Goal: Task Accomplishment & Management: Use online tool/utility

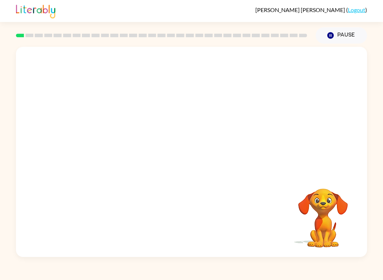
scroll to position [0, 0]
drag, startPoint x: 15, startPoint y: 259, endPoint x: 214, endPoint y: 280, distance: 200.2
click at [215, 280] on div "Cora Harris ( Logout ) Pause Pause Your browser must support playing .mp4 files…" at bounding box center [191, 140] width 383 height 280
click at [183, 155] on button "button" at bounding box center [191, 156] width 45 height 26
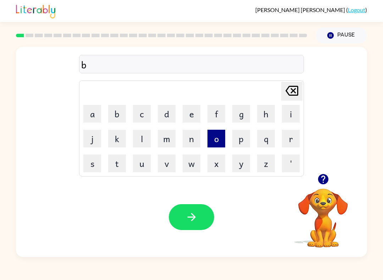
click at [216, 131] on button "o" at bounding box center [217, 139] width 18 height 18
click at [289, 135] on button "r" at bounding box center [291, 139] width 18 height 18
click at [170, 110] on button "d" at bounding box center [167, 114] width 18 height 18
drag, startPoint x: 192, startPoint y: 109, endPoint x: 190, endPoint y: 103, distance: 6.9
click at [192, 108] on button "e" at bounding box center [192, 114] width 18 height 18
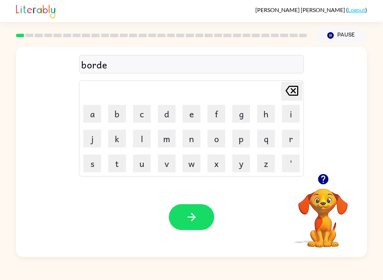
drag, startPoint x: 288, startPoint y: 133, endPoint x: 287, endPoint y: 127, distance: 5.7
click at [289, 135] on button "r" at bounding box center [291, 139] width 18 height 18
click at [202, 212] on button "button" at bounding box center [191, 217] width 45 height 26
click at [142, 109] on button "c" at bounding box center [142, 114] width 18 height 18
click at [216, 143] on button "o" at bounding box center [217, 139] width 18 height 18
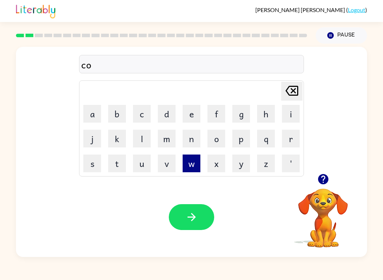
click at [186, 163] on button "w" at bounding box center [192, 164] width 18 height 18
click at [292, 89] on icon at bounding box center [292, 91] width 13 height 10
click at [142, 163] on button "u" at bounding box center [142, 164] width 18 height 18
click at [192, 134] on button "n" at bounding box center [192, 139] width 18 height 18
click at [120, 163] on button "t" at bounding box center [117, 164] width 18 height 18
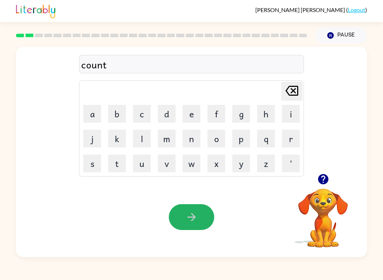
click at [188, 217] on icon "button" at bounding box center [192, 217] width 12 height 12
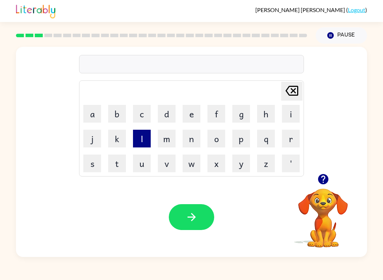
click at [143, 137] on button "l" at bounding box center [142, 139] width 18 height 18
click at [215, 135] on button "o" at bounding box center [217, 139] width 18 height 18
click at [188, 156] on button "w" at bounding box center [192, 164] width 18 height 18
click at [143, 108] on button "c" at bounding box center [142, 114] width 18 height 18
click at [90, 119] on button "a" at bounding box center [92, 114] width 18 height 18
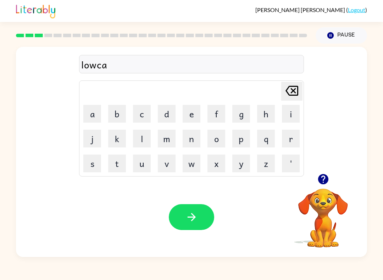
click at [293, 92] on icon "[PERSON_NAME] last character input" at bounding box center [292, 90] width 17 height 17
click at [294, 92] on icon "[PERSON_NAME] last character input" at bounding box center [292, 90] width 17 height 17
click at [147, 170] on button "u" at bounding box center [142, 164] width 18 height 18
click at [138, 115] on button "c" at bounding box center [142, 114] width 18 height 18
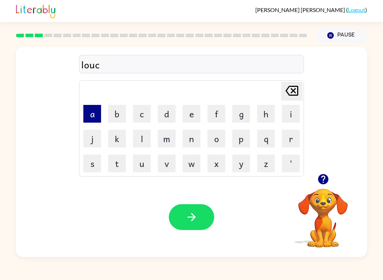
click at [94, 120] on button "a" at bounding box center [92, 114] width 18 height 18
click at [289, 115] on button "i" at bounding box center [291, 114] width 18 height 18
click at [114, 167] on button "t" at bounding box center [117, 164] width 18 height 18
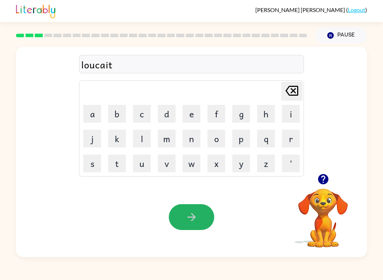
click at [205, 227] on button "button" at bounding box center [191, 217] width 45 height 26
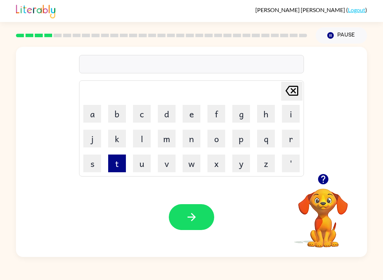
click at [117, 170] on button "t" at bounding box center [117, 164] width 18 height 18
click at [185, 166] on button "w" at bounding box center [192, 164] width 18 height 18
click at [297, 112] on button "i" at bounding box center [291, 114] width 18 height 18
click at [190, 138] on button "n" at bounding box center [192, 139] width 18 height 18
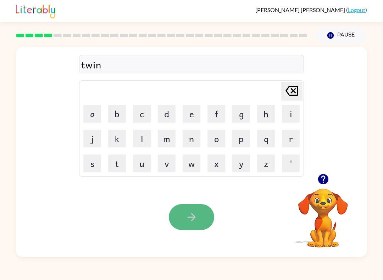
click at [180, 227] on button "button" at bounding box center [191, 217] width 45 height 26
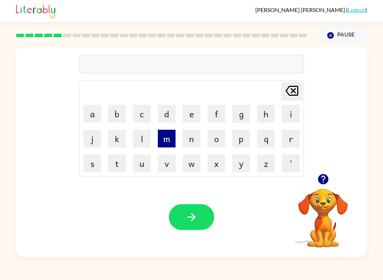
click at [166, 146] on button "m" at bounding box center [167, 139] width 18 height 18
click at [101, 107] on button "a" at bounding box center [92, 114] width 18 height 18
click at [283, 141] on button "r" at bounding box center [291, 139] width 18 height 18
click at [136, 142] on button "l" at bounding box center [142, 139] width 18 height 18
click at [191, 117] on button "e" at bounding box center [192, 114] width 18 height 18
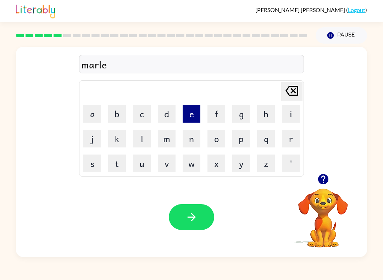
click at [191, 117] on button "e" at bounding box center [192, 114] width 18 height 18
click at [300, 85] on icon "[PERSON_NAME] last character input" at bounding box center [292, 90] width 17 height 17
click at [85, 111] on button "a" at bounding box center [92, 114] width 18 height 18
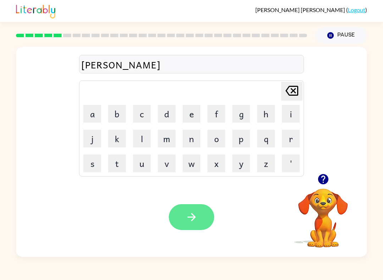
click at [190, 219] on icon "button" at bounding box center [192, 217] width 12 height 12
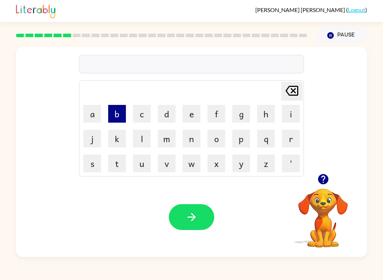
click at [122, 116] on button "b" at bounding box center [117, 114] width 18 height 18
click at [185, 113] on button "e" at bounding box center [192, 114] width 18 height 18
click at [267, 113] on button "h" at bounding box center [266, 114] width 18 height 18
drag, startPoint x: 298, startPoint y: 113, endPoint x: 296, endPoint y: 105, distance: 8.7
click at [297, 110] on button "i" at bounding box center [291, 114] width 18 height 18
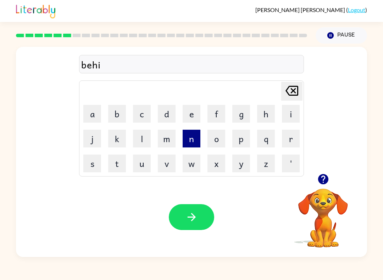
click at [193, 138] on button "n" at bounding box center [192, 139] width 18 height 18
drag, startPoint x: 172, startPoint y: 131, endPoint x: 171, endPoint y: 123, distance: 7.8
click at [171, 123] on td "d" at bounding box center [167, 114] width 24 height 24
click at [166, 113] on button "d" at bounding box center [167, 114] width 18 height 18
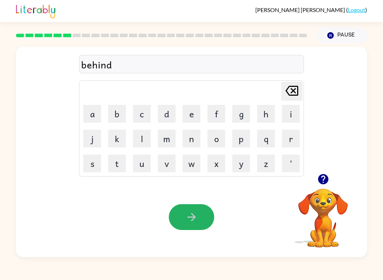
click at [190, 216] on icon "button" at bounding box center [192, 217] width 12 height 12
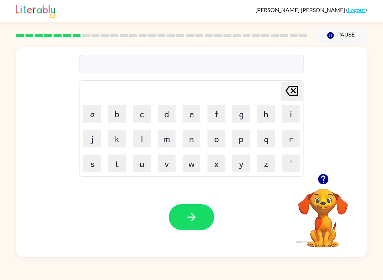
click at [301, 96] on button "[PERSON_NAME] last character input" at bounding box center [291, 91] width 21 height 19
click at [173, 173] on td "v" at bounding box center [167, 164] width 24 height 24
click at [174, 175] on td "v" at bounding box center [167, 164] width 24 height 24
click at [116, 172] on button "t" at bounding box center [117, 164] width 18 height 18
click at [285, 131] on button "r" at bounding box center [291, 139] width 18 height 18
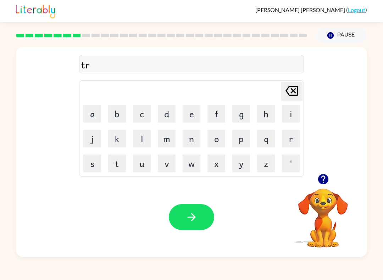
click at [280, 125] on td "i" at bounding box center [291, 114] width 24 height 24
click at [289, 119] on button "i" at bounding box center [291, 114] width 18 height 18
drag, startPoint x: 141, startPoint y: 121, endPoint x: 139, endPoint y: 115, distance: 6.3
click at [141, 120] on button "c" at bounding box center [142, 114] width 18 height 18
click at [135, 143] on button "l" at bounding box center [142, 139] width 18 height 18
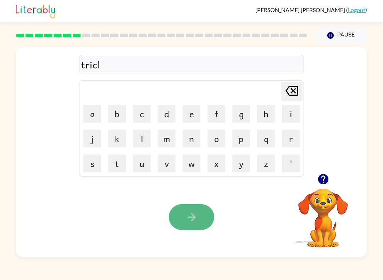
click at [200, 227] on button "button" at bounding box center [191, 217] width 45 height 26
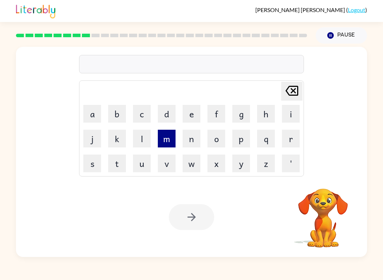
click at [168, 138] on button "m" at bounding box center [167, 139] width 18 height 18
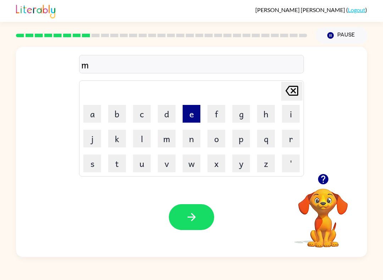
click at [200, 117] on button "e" at bounding box center [192, 114] width 18 height 18
click at [200, 116] on button "e" at bounding box center [192, 114] width 18 height 18
click at [282, 150] on td "r" at bounding box center [291, 139] width 24 height 24
click at [292, 134] on button "r" at bounding box center [291, 139] width 18 height 18
drag, startPoint x: 139, startPoint y: 120, endPoint x: 145, endPoint y: 103, distance: 18.0
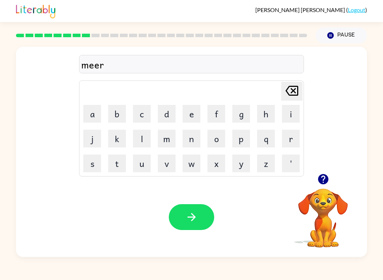
click at [139, 120] on button "c" at bounding box center [142, 114] width 18 height 18
click at [145, 136] on button "l" at bounding box center [142, 139] width 18 height 18
click at [183, 217] on button "button" at bounding box center [191, 217] width 45 height 26
click at [182, 144] on td "n" at bounding box center [192, 139] width 24 height 24
click at [285, 123] on td "i" at bounding box center [291, 114] width 24 height 24
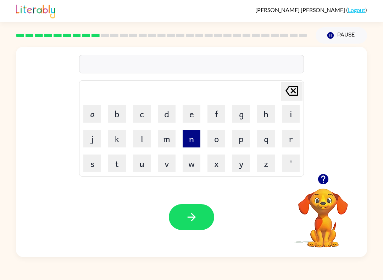
click at [185, 140] on button "n" at bounding box center [192, 139] width 18 height 18
click at [282, 116] on button "i" at bounding box center [291, 114] width 18 height 18
drag, startPoint x: 123, startPoint y: 117, endPoint x: 119, endPoint y: 107, distance: 10.8
click at [123, 117] on button "b" at bounding box center [117, 114] width 18 height 18
click at [147, 137] on button "l" at bounding box center [142, 139] width 18 height 18
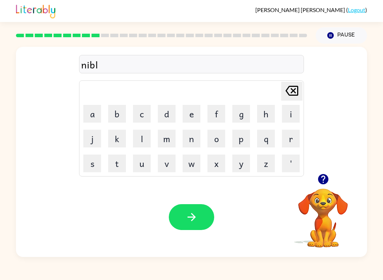
click at [165, 157] on td "v" at bounding box center [167, 164] width 24 height 24
click at [297, 95] on icon at bounding box center [292, 91] width 13 height 10
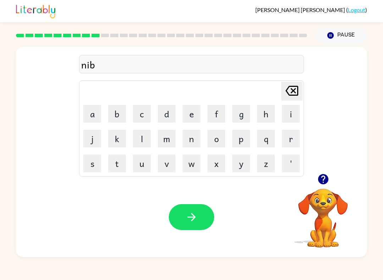
click at [296, 94] on icon "[PERSON_NAME] last character input" at bounding box center [292, 90] width 17 height 17
click at [114, 118] on button "b" at bounding box center [117, 114] width 18 height 18
click at [135, 148] on td "l" at bounding box center [142, 139] width 24 height 24
click at [143, 148] on td "l" at bounding box center [142, 139] width 24 height 24
click at [140, 136] on button "l" at bounding box center [142, 139] width 18 height 18
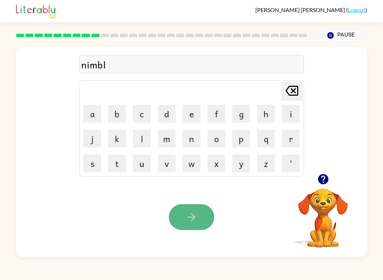
click at [184, 205] on button "button" at bounding box center [191, 217] width 45 height 26
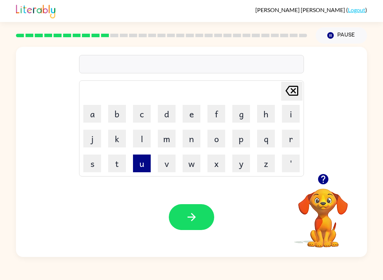
click at [150, 164] on button "u" at bounding box center [142, 164] width 18 height 18
click at [182, 141] on td "n" at bounding box center [192, 139] width 24 height 24
click at [191, 142] on button "n" at bounding box center [192, 139] width 18 height 18
click at [215, 120] on button "f" at bounding box center [217, 114] width 18 height 18
click at [213, 142] on button "o" at bounding box center [217, 139] width 18 height 18
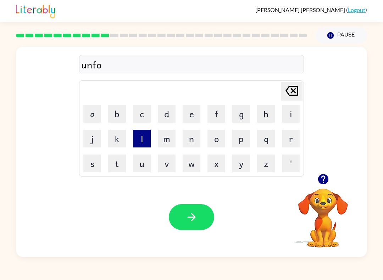
click at [141, 138] on button "l" at bounding box center [142, 139] width 18 height 18
click at [172, 115] on button "d" at bounding box center [167, 114] width 18 height 18
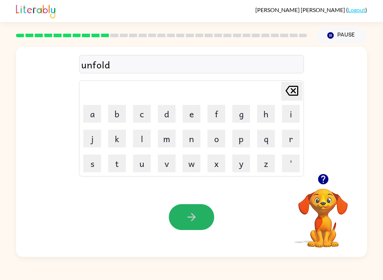
drag, startPoint x: 194, startPoint y: 221, endPoint x: 198, endPoint y: 226, distance: 6.6
click at [198, 227] on button "button" at bounding box center [191, 217] width 45 height 26
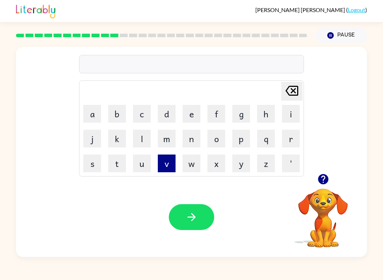
click at [173, 169] on button "v" at bounding box center [167, 164] width 18 height 18
click at [213, 137] on button "o" at bounding box center [217, 139] width 18 height 18
click at [114, 169] on button "t" at bounding box center [117, 164] width 18 height 18
click at [185, 108] on button "e" at bounding box center [192, 114] width 18 height 18
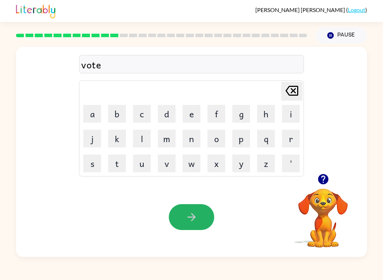
click at [191, 218] on icon "button" at bounding box center [192, 217] width 12 height 12
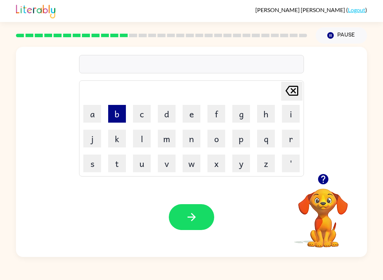
click at [117, 117] on button "b" at bounding box center [117, 114] width 18 height 18
click at [183, 113] on button "e" at bounding box center [192, 114] width 18 height 18
drag, startPoint x: 166, startPoint y: 112, endPoint x: 169, endPoint y: 116, distance: 5.3
click at [169, 116] on button "d" at bounding box center [167, 114] width 18 height 18
click at [112, 166] on button "t" at bounding box center [117, 164] width 18 height 18
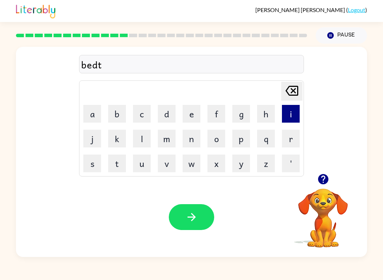
click at [288, 114] on button "i" at bounding box center [291, 114] width 18 height 18
click at [172, 142] on button "m" at bounding box center [167, 139] width 18 height 18
click at [188, 122] on button "e" at bounding box center [192, 114] width 18 height 18
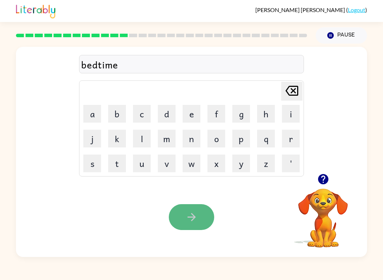
drag, startPoint x: 188, startPoint y: 225, endPoint x: 189, endPoint y: 230, distance: 5.4
click at [192, 227] on button "button" at bounding box center [191, 217] width 45 height 26
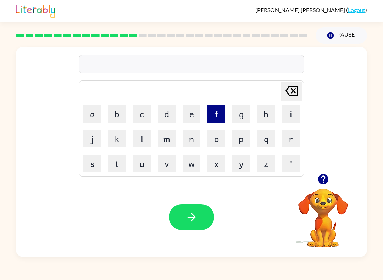
click at [211, 119] on button "f" at bounding box center [217, 114] width 18 height 18
click at [290, 116] on button "i" at bounding box center [291, 114] width 18 height 18
click at [117, 169] on button "t" at bounding box center [117, 164] width 18 height 18
click at [190, 141] on button "n" at bounding box center [192, 139] width 18 height 18
click at [186, 106] on button "e" at bounding box center [192, 114] width 18 height 18
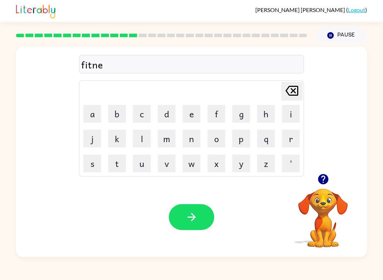
click at [192, 246] on html "Cora Harris ( Logout ) Pause Pause fitne Delete Delete last character input a b…" at bounding box center [191, 140] width 383 height 280
click at [193, 247] on div "Your browser must support playing .mp4 files to use Literably. Please try using…" at bounding box center [191, 217] width 351 height 80
drag, startPoint x: 92, startPoint y: 174, endPoint x: 91, endPoint y: 169, distance: 4.7
click at [91, 169] on td "s" at bounding box center [92, 164] width 24 height 24
click at [89, 167] on button "s" at bounding box center [92, 164] width 18 height 18
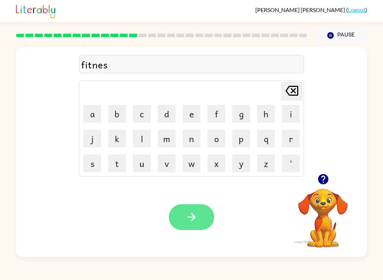
click at [186, 226] on button "button" at bounding box center [191, 217] width 45 height 26
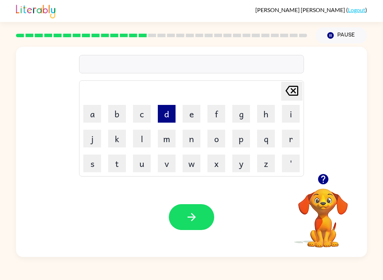
drag, startPoint x: 161, startPoint y: 121, endPoint x: 166, endPoint y: 114, distance: 9.1
click at [161, 121] on button "d" at bounding box center [167, 114] width 18 height 18
click at [183, 115] on td "e" at bounding box center [192, 114] width 24 height 24
click at [193, 120] on button "e" at bounding box center [192, 114] width 18 height 18
click at [190, 116] on button "e" at bounding box center [192, 114] width 18 height 18
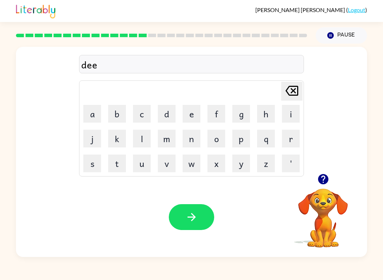
click at [344, 125] on div "dee Delete Delete last character input a b c d e f g h i j k l m n o p q r s t …" at bounding box center [191, 110] width 351 height 127
click at [344, 124] on div "dee Delete Delete last character input a b c d e f g h i j k l m n o p q r s t …" at bounding box center [191, 110] width 351 height 127
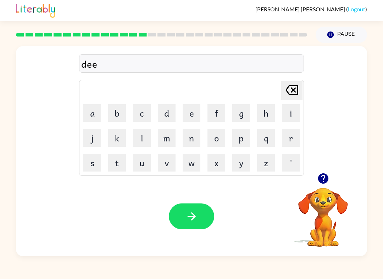
drag, startPoint x: 253, startPoint y: 155, endPoint x: 228, endPoint y: 158, distance: 25.3
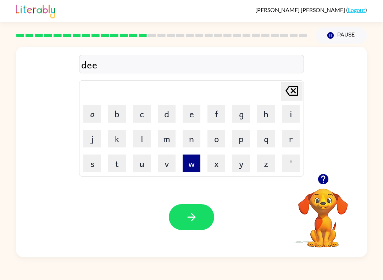
drag, startPoint x: 190, startPoint y: 164, endPoint x: 186, endPoint y: 157, distance: 7.6
drag, startPoint x: 187, startPoint y: 159, endPoint x: 186, endPoint y: 155, distance: 4.0
click at [303, 96] on table "[PERSON_NAME] last character input a b c d e f g h i j k l m n o p q r s t u v …" at bounding box center [191, 128] width 224 height 95
click at [301, 90] on button "[PERSON_NAME] last character input" at bounding box center [291, 91] width 21 height 19
click at [293, 97] on icon "[PERSON_NAME] last character input" at bounding box center [292, 90] width 17 height 17
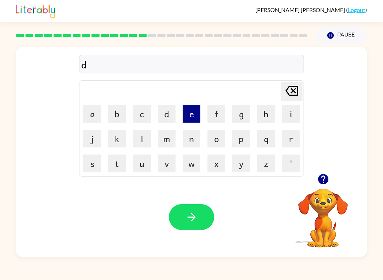
drag, startPoint x: 189, startPoint y: 115, endPoint x: 190, endPoint y: 111, distance: 3.6
click at [189, 115] on button "e" at bounding box center [192, 114] width 18 height 18
click at [144, 143] on button "l" at bounding box center [142, 139] width 18 height 18
click at [89, 118] on button "a" at bounding box center [92, 114] width 18 height 18
click at [291, 108] on button "i" at bounding box center [291, 114] width 18 height 18
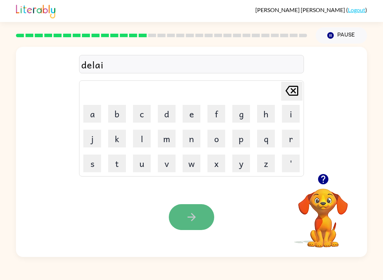
click at [203, 221] on button "button" at bounding box center [191, 217] width 45 height 26
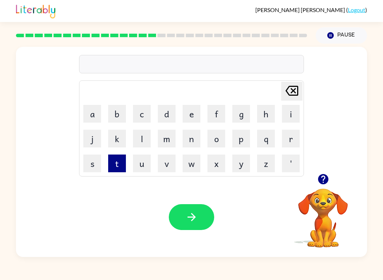
click at [113, 163] on button "t" at bounding box center [117, 164] width 18 height 18
click at [197, 114] on button "e" at bounding box center [192, 114] width 18 height 18
click at [191, 226] on button "button" at bounding box center [191, 217] width 45 height 26
click at [347, 33] on button "Pause Pause" at bounding box center [341, 35] width 51 height 16
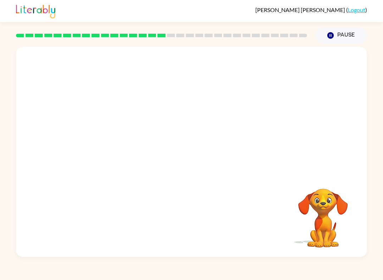
click at [177, 34] on rect at bounding box center [180, 36] width 8 height 4
click at [176, 34] on icon at bounding box center [180, 36] width 8 height 4
click at [166, 31] on div at bounding box center [162, 35] width 300 height 25
click at [164, 32] on div at bounding box center [162, 35] width 300 height 25
click at [327, 219] on video "Your browser must support playing .mp4 files to use Literably. Please try using…" at bounding box center [323, 213] width 71 height 71
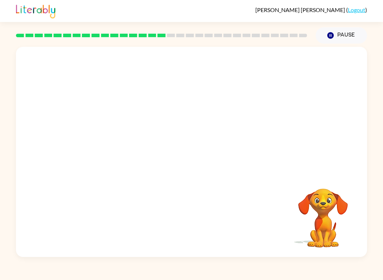
click at [329, 222] on video "Your browser must support playing .mp4 files to use Literably. Please try using…" at bounding box center [323, 213] width 71 height 71
drag, startPoint x: 331, startPoint y: 232, endPoint x: 290, endPoint y: 198, distance: 53.9
click at [290, 198] on video "Your browser must support playing .mp4 files to use Literably. Please try using…" at bounding box center [323, 213] width 71 height 71
click at [45, 218] on div "Your browser must support playing .mp4 files to use Literably. Please try using…" at bounding box center [191, 152] width 351 height 210
click at [128, 118] on video "Your browser must support playing .mp4 files to use Literably. Please try using…" at bounding box center [191, 110] width 351 height 127
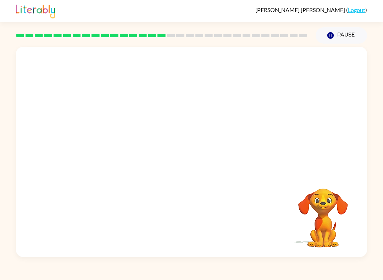
click at [131, 122] on video "Your browser must support playing .mp4 files to use Literably. Please try using…" at bounding box center [191, 110] width 351 height 127
click at [156, 128] on video "Your browser must support playing .mp4 files to use Literably. Please try using…" at bounding box center [191, 110] width 351 height 127
click at [190, 152] on video "Your browser must support playing .mp4 files to use Literably. Please try using…" at bounding box center [191, 110] width 351 height 127
click at [196, 147] on video "Your browser must support playing .mp4 files to use Literably. Please try using…" at bounding box center [191, 110] width 351 height 127
click at [197, 150] on video "Your browser must support playing .mp4 files to use Literably. Please try using…" at bounding box center [191, 110] width 351 height 127
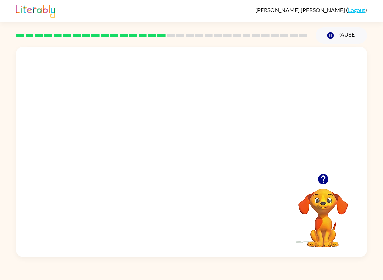
drag, startPoint x: 163, startPoint y: 143, endPoint x: 158, endPoint y: 120, distance: 23.8
click at [163, 140] on video "Your browser must support playing .mp4 files to use Literably. Please try using…" at bounding box center [191, 110] width 351 height 127
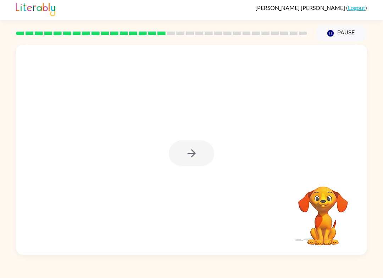
drag, startPoint x: 201, startPoint y: 115, endPoint x: 158, endPoint y: 114, distance: 43.3
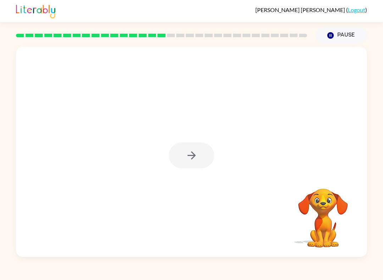
click at [157, 116] on div at bounding box center [191, 152] width 351 height 210
click at [195, 157] on icon "button" at bounding box center [191, 156] width 8 height 8
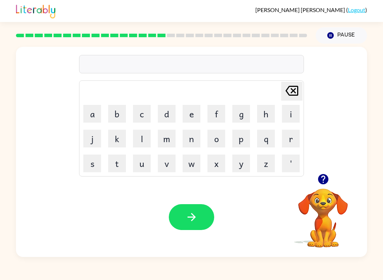
click at [94, 154] on td "s" at bounding box center [92, 164] width 24 height 24
click at [189, 112] on button "e" at bounding box center [192, 114] width 18 height 18
click at [295, 87] on icon "[PERSON_NAME] last character input" at bounding box center [292, 90] width 17 height 17
drag, startPoint x: 295, startPoint y: 89, endPoint x: 295, endPoint y: 84, distance: 5.0
click at [295, 84] on icon "[PERSON_NAME] last character input" at bounding box center [292, 90] width 17 height 17
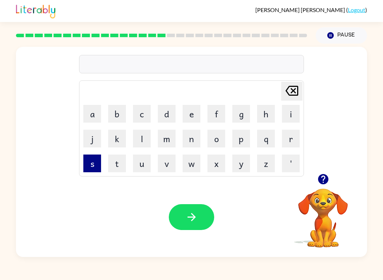
click at [94, 172] on button "s" at bounding box center [92, 164] width 18 height 18
click at [197, 117] on button "e" at bounding box center [192, 114] width 18 height 18
click at [114, 155] on button "t" at bounding box center [117, 164] width 18 height 18
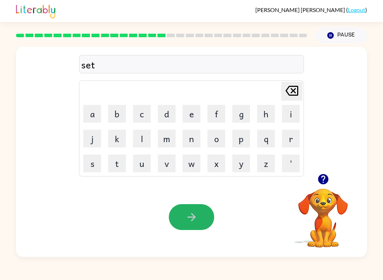
click at [180, 215] on button "button" at bounding box center [191, 217] width 45 height 26
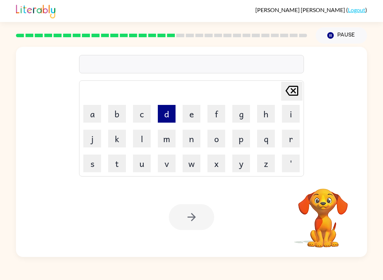
click at [166, 117] on button "d" at bounding box center [167, 114] width 18 height 18
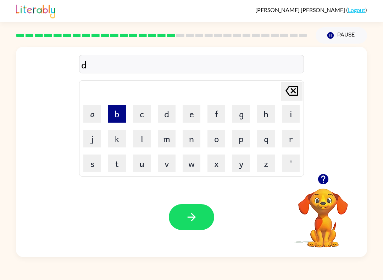
click at [117, 122] on button "b" at bounding box center [117, 114] width 18 height 18
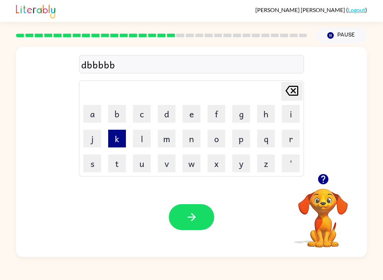
drag, startPoint x: 117, startPoint y: 122, endPoint x: 117, endPoint y: 135, distance: 12.4
click at [119, 141] on tbody "[PERSON_NAME] last character input a b c d e f g h i j k l m n o p q r s t u v …" at bounding box center [191, 129] width 223 height 94
click at [114, 127] on td "k" at bounding box center [117, 139] width 24 height 24
click at [115, 129] on td "k" at bounding box center [117, 139] width 24 height 24
click at [113, 130] on button "k" at bounding box center [117, 139] width 18 height 18
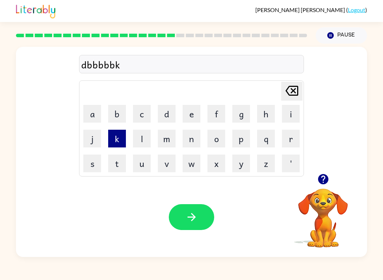
drag, startPoint x: 114, startPoint y: 131, endPoint x: 114, endPoint y: 138, distance: 6.8
click at [114, 137] on button "k" at bounding box center [117, 139] width 18 height 18
drag, startPoint x: 115, startPoint y: 130, endPoint x: 116, endPoint y: 141, distance: 11.4
click at [117, 142] on button "k" at bounding box center [117, 139] width 18 height 18
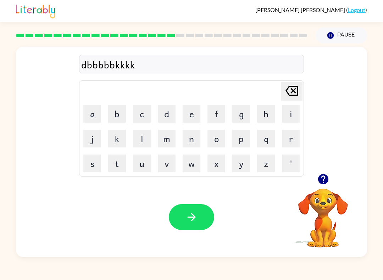
click at [104, 146] on td "j" at bounding box center [92, 139] width 24 height 24
click at [109, 112] on button "b" at bounding box center [117, 114] width 18 height 18
drag, startPoint x: 188, startPoint y: 117, endPoint x: 156, endPoint y: 126, distance: 33.7
click at [188, 117] on button "e" at bounding box center [192, 114] width 18 height 18
click at [291, 142] on button "r" at bounding box center [291, 139] width 18 height 18
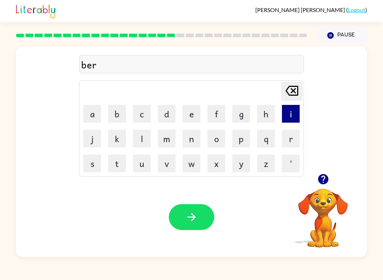
click at [296, 110] on button "i" at bounding box center [291, 114] width 18 height 18
click at [171, 134] on button "m" at bounding box center [167, 139] width 18 height 18
click at [296, 120] on button "i" at bounding box center [291, 114] width 18 height 18
click at [194, 137] on button "n" at bounding box center [192, 139] width 18 height 18
click at [234, 125] on td "g" at bounding box center [241, 114] width 24 height 24
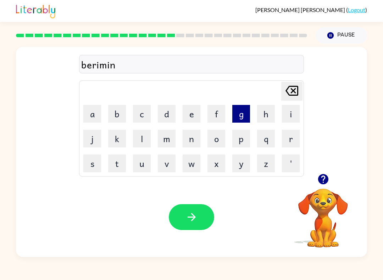
click at [235, 113] on button "g" at bounding box center [241, 114] width 18 height 18
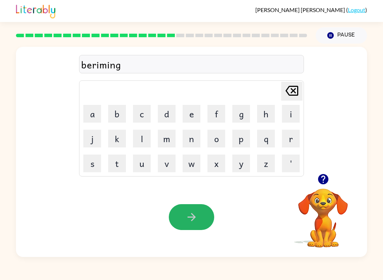
drag, startPoint x: 192, startPoint y: 217, endPoint x: 192, endPoint y: 207, distance: 9.9
click at [192, 212] on icon "button" at bounding box center [192, 217] width 12 height 12
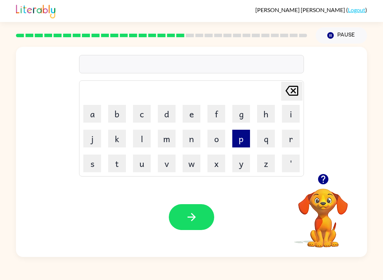
click at [238, 137] on button "p" at bounding box center [241, 139] width 18 height 18
click at [142, 136] on button "l" at bounding box center [142, 139] width 18 height 18
drag, startPoint x: 88, startPoint y: 116, endPoint x: 80, endPoint y: 122, distance: 10.4
click at [88, 115] on button "a" at bounding box center [92, 114] width 18 height 18
click at [101, 172] on td "s" at bounding box center [92, 164] width 24 height 24
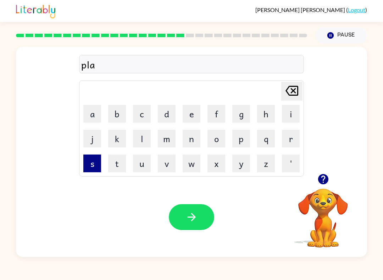
click at [88, 171] on button "s" at bounding box center [92, 164] width 18 height 18
click at [112, 172] on td "t" at bounding box center [117, 164] width 24 height 24
click at [115, 169] on button "t" at bounding box center [117, 164] width 18 height 18
click at [298, 116] on button "i" at bounding box center [291, 114] width 18 height 18
click at [191, 162] on button "w" at bounding box center [192, 164] width 18 height 18
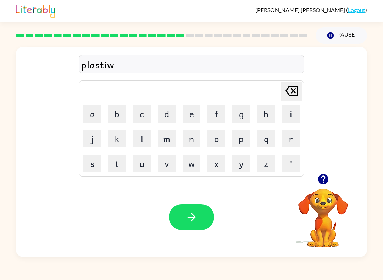
click at [292, 85] on icon "[PERSON_NAME] last character input" at bounding box center [292, 90] width 17 height 17
click at [146, 119] on button "c" at bounding box center [142, 114] width 18 height 18
click at [185, 218] on button "button" at bounding box center [191, 217] width 45 height 26
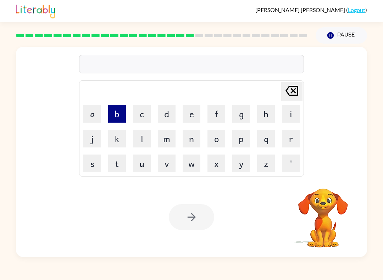
click at [116, 115] on button "b" at bounding box center [117, 114] width 18 height 18
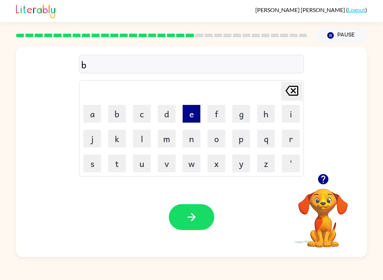
click at [194, 119] on button "e" at bounding box center [192, 114] width 18 height 18
click at [99, 156] on button "s" at bounding box center [92, 164] width 18 height 18
click at [240, 145] on button "p" at bounding box center [241, 139] width 18 height 18
drag, startPoint x: 95, startPoint y: 130, endPoint x: 95, endPoint y: 126, distance: 3.9
click at [95, 129] on td "j" at bounding box center [92, 139] width 24 height 24
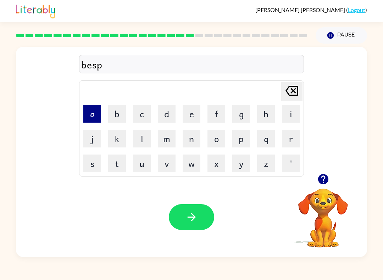
click at [84, 117] on button "a" at bounding box center [92, 114] width 18 height 18
click at [184, 108] on button "e" at bounding box center [192, 114] width 18 height 18
click at [185, 213] on button "button" at bounding box center [191, 217] width 45 height 26
click at [164, 123] on td "d" at bounding box center [167, 114] width 24 height 24
click at [168, 120] on button "d" at bounding box center [167, 114] width 18 height 18
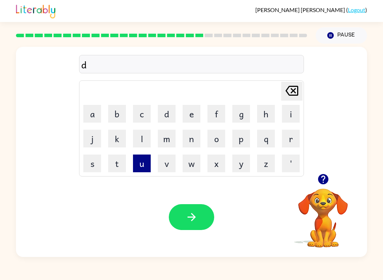
click at [140, 155] on button "u" at bounding box center [142, 164] width 18 height 18
click at [93, 168] on button "s" at bounding box center [92, 164] width 18 height 18
click at [125, 163] on button "t" at bounding box center [117, 164] width 18 height 18
click at [298, 111] on button "i" at bounding box center [291, 114] width 18 height 18
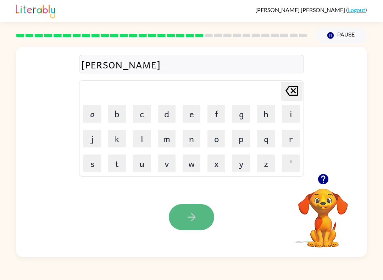
click at [212, 216] on button "button" at bounding box center [191, 217] width 45 height 26
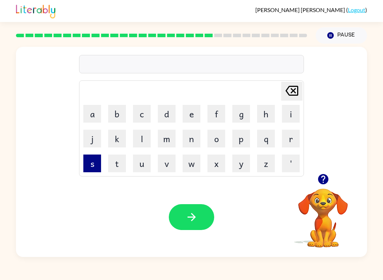
click at [92, 163] on button "s" at bounding box center [92, 164] width 18 height 18
click at [191, 123] on td "e" at bounding box center [192, 114] width 24 height 24
click at [186, 115] on button "e" at bounding box center [192, 114] width 18 height 18
click at [126, 157] on button "t" at bounding box center [117, 164] width 18 height 18
click at [293, 97] on icon "[PERSON_NAME] last character input" at bounding box center [292, 90] width 17 height 17
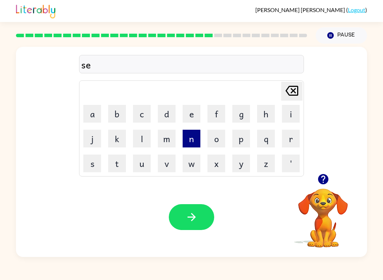
click at [188, 146] on button "n" at bounding box center [192, 139] width 18 height 18
click at [231, 148] on td "p" at bounding box center [241, 139] width 24 height 24
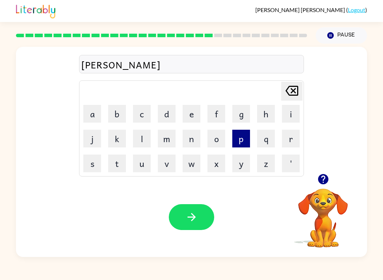
drag, startPoint x: 244, startPoint y: 134, endPoint x: 243, endPoint y: 130, distance: 3.7
click at [243, 130] on button "p" at bounding box center [241, 139] width 18 height 18
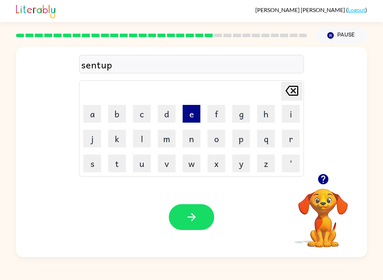
click at [192, 111] on button "e" at bounding box center [192, 114] width 18 height 18
click at [293, 95] on icon "[PERSON_NAME] last character input" at bounding box center [292, 90] width 17 height 17
click at [191, 120] on button "e" at bounding box center [192, 114] width 18 height 18
drag, startPoint x: 95, startPoint y: 109, endPoint x: 95, endPoint y: 105, distance: 4.0
click at [95, 110] on button "a" at bounding box center [92, 114] width 18 height 18
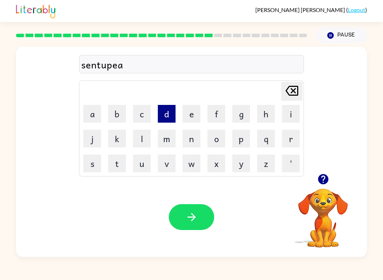
click at [171, 109] on button "d" at bounding box center [167, 114] width 18 height 18
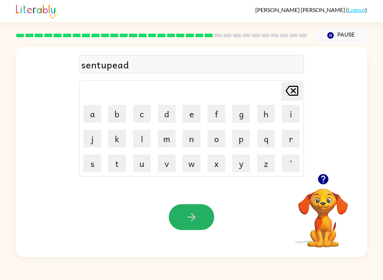
drag, startPoint x: 197, startPoint y: 226, endPoint x: 195, endPoint y: 218, distance: 8.7
click at [196, 225] on button "button" at bounding box center [191, 217] width 45 height 26
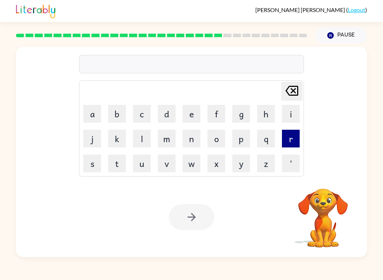
click at [296, 142] on button "r" at bounding box center [291, 139] width 18 height 18
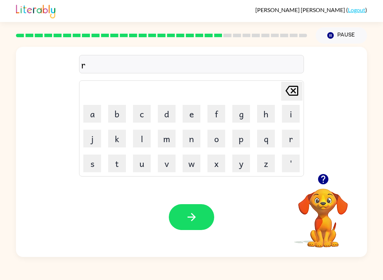
click at [105, 118] on td "b" at bounding box center [117, 114] width 24 height 24
click at [99, 116] on button "a" at bounding box center [92, 114] width 18 height 18
click at [275, 115] on td "h" at bounding box center [266, 114] width 24 height 24
click at [277, 114] on td "h" at bounding box center [266, 114] width 24 height 24
click at [286, 115] on button "i" at bounding box center [291, 114] width 18 height 18
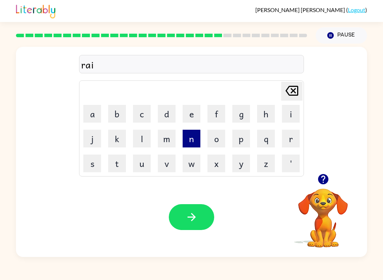
click at [189, 143] on button "n" at bounding box center [192, 139] width 18 height 18
click at [149, 111] on button "c" at bounding box center [142, 114] width 18 height 18
click at [212, 143] on button "o" at bounding box center [217, 139] width 18 height 18
click at [121, 169] on button "t" at bounding box center [117, 164] width 18 height 18
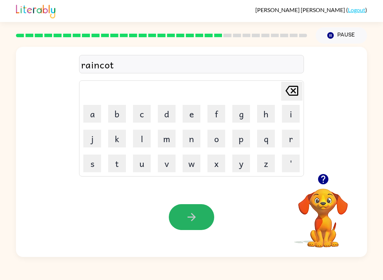
click at [193, 222] on icon "button" at bounding box center [192, 217] width 12 height 12
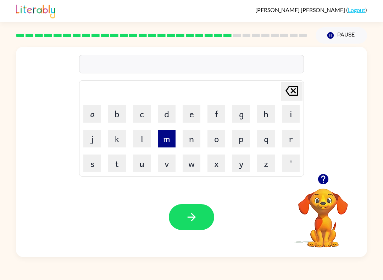
click at [170, 148] on td "m" at bounding box center [167, 139] width 24 height 24
click at [173, 145] on button "m" at bounding box center [167, 139] width 18 height 18
click at [99, 114] on button "a" at bounding box center [92, 114] width 18 height 18
click at [291, 137] on button "r" at bounding box center [291, 139] width 18 height 18
click at [141, 118] on button "c" at bounding box center [142, 114] width 18 height 18
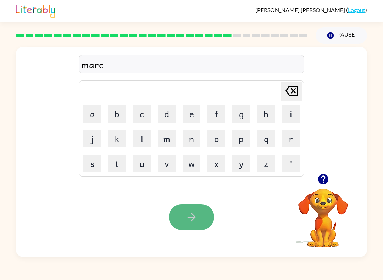
click at [196, 212] on icon "button" at bounding box center [192, 217] width 12 height 12
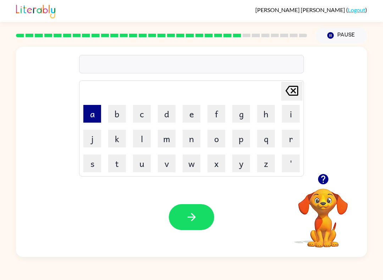
click at [92, 118] on button "a" at bounding box center [92, 114] width 18 height 18
click at [118, 108] on button "b" at bounding box center [117, 114] width 18 height 18
drag, startPoint x: 166, startPoint y: 156, endPoint x: 167, endPoint y: 160, distance: 3.7
click at [167, 159] on button "v" at bounding box center [167, 164] width 18 height 18
click at [90, 129] on td "j" at bounding box center [92, 139] width 24 height 24
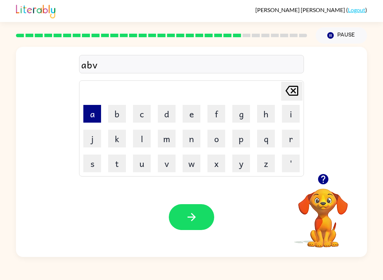
click at [93, 117] on button "a" at bounding box center [92, 114] width 18 height 18
click at [193, 135] on button "n" at bounding box center [192, 139] width 18 height 18
drag, startPoint x: 147, startPoint y: 121, endPoint x: 146, endPoint y: 115, distance: 5.5
click at [146, 117] on button "c" at bounding box center [142, 114] width 18 height 18
click at [200, 117] on button "e" at bounding box center [192, 114] width 18 height 18
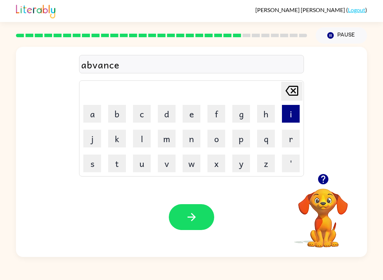
click at [289, 120] on button "i" at bounding box center [291, 114] width 18 height 18
click at [197, 140] on button "n" at bounding box center [192, 139] width 18 height 18
click at [90, 161] on button "s" at bounding box center [92, 164] width 18 height 18
drag, startPoint x: 287, startPoint y: 120, endPoint x: 285, endPoint y: 123, distance: 4.3
click at [286, 122] on button "i" at bounding box center [291, 114] width 18 height 18
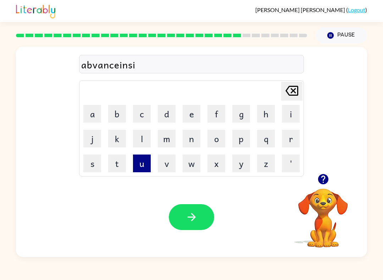
click at [141, 157] on button "u" at bounding box center [142, 164] width 18 height 18
click at [295, 89] on icon at bounding box center [292, 91] width 13 height 10
click at [197, 131] on button "n" at bounding box center [192, 139] width 18 height 18
click at [243, 110] on button "g" at bounding box center [241, 114] width 18 height 18
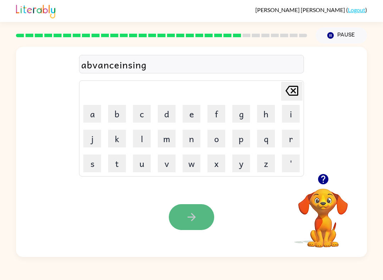
click at [191, 223] on icon "button" at bounding box center [192, 217] width 12 height 12
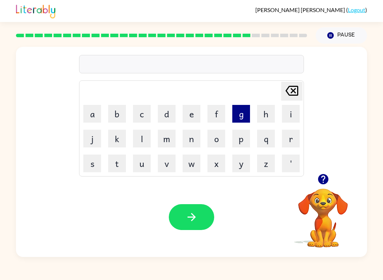
click at [235, 117] on button "g" at bounding box center [241, 114] width 18 height 18
click at [216, 146] on button "o" at bounding box center [217, 139] width 18 height 18
click at [167, 115] on button "d" at bounding box center [167, 114] width 18 height 18
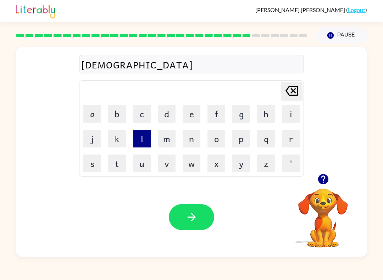
click at [148, 140] on button "l" at bounding box center [142, 139] width 18 height 18
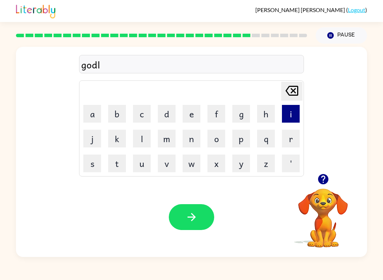
click at [291, 115] on button "i" at bounding box center [291, 114] width 18 height 18
click at [190, 147] on button "n" at bounding box center [192, 139] width 18 height 18
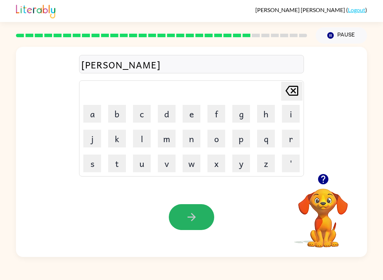
click at [197, 226] on button "button" at bounding box center [191, 217] width 45 height 26
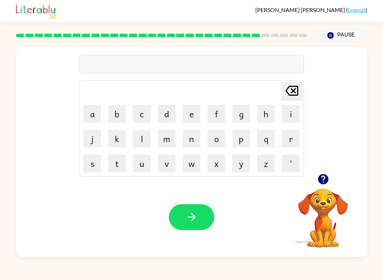
click at [240, 124] on td "g" at bounding box center [241, 114] width 24 height 24
click at [244, 119] on button "g" at bounding box center [241, 114] width 18 height 18
click at [203, 213] on button "button" at bounding box center [191, 217] width 45 height 26
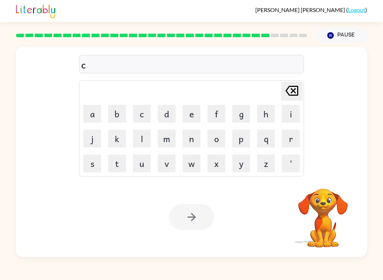
click at [200, 220] on div at bounding box center [191, 217] width 45 height 26
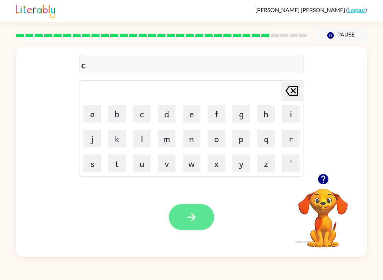
click at [195, 214] on icon "button" at bounding box center [192, 217] width 12 height 12
click at [202, 215] on button "button" at bounding box center [191, 217] width 45 height 26
click at [197, 216] on icon "button" at bounding box center [192, 217] width 12 height 12
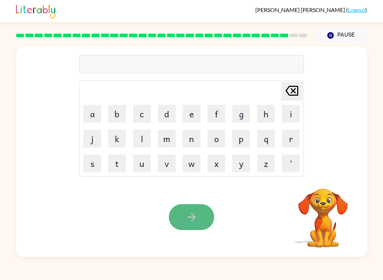
click at [206, 212] on button "button" at bounding box center [191, 217] width 45 height 26
click at [203, 218] on button "button" at bounding box center [191, 217] width 45 height 26
